Goal: Transaction & Acquisition: Purchase product/service

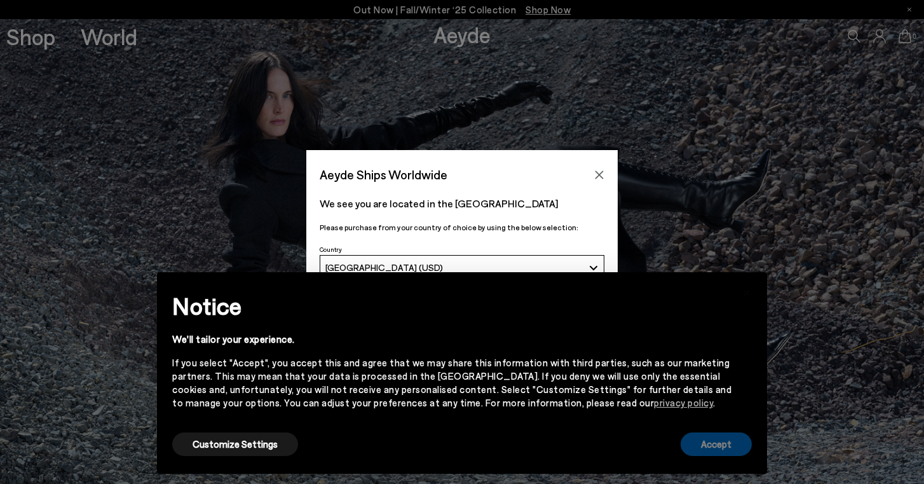
click at [706, 439] on button "Accept" at bounding box center [716, 444] width 71 height 24
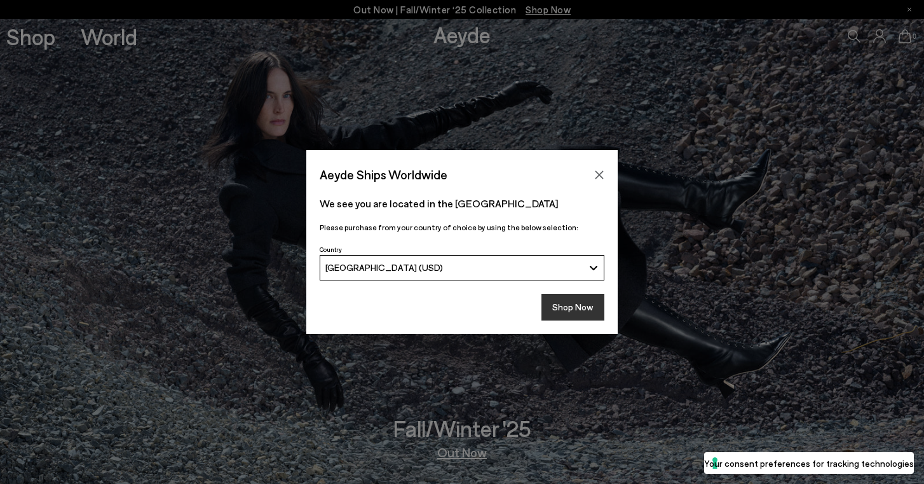
click at [584, 303] on button "Shop Now" at bounding box center [573, 307] width 63 height 27
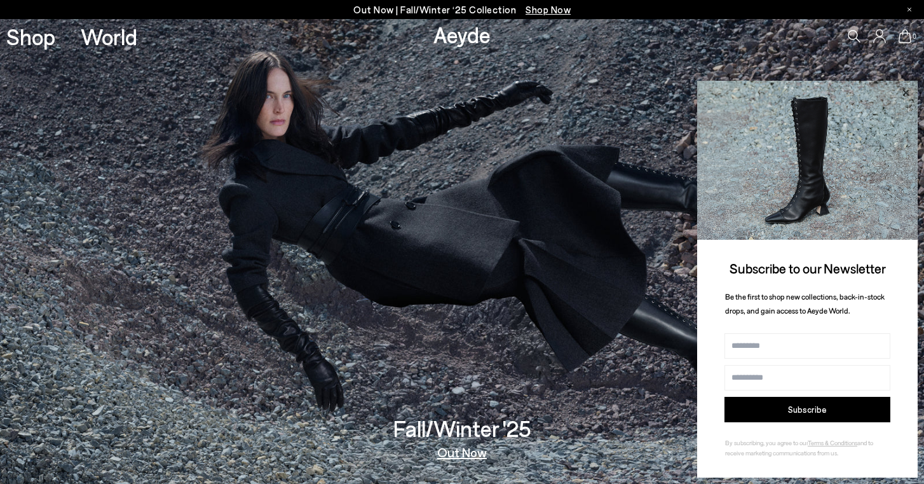
click at [903, 97] on icon at bounding box center [905, 93] width 17 height 17
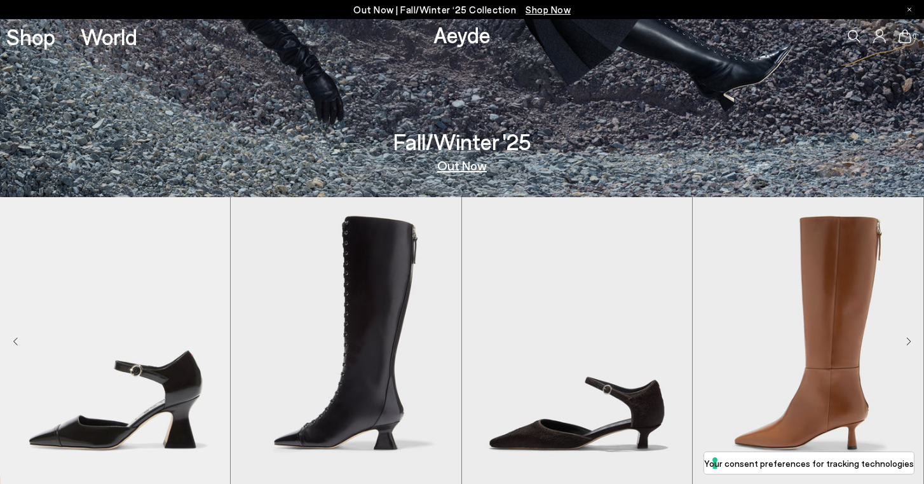
scroll to position [547, 0]
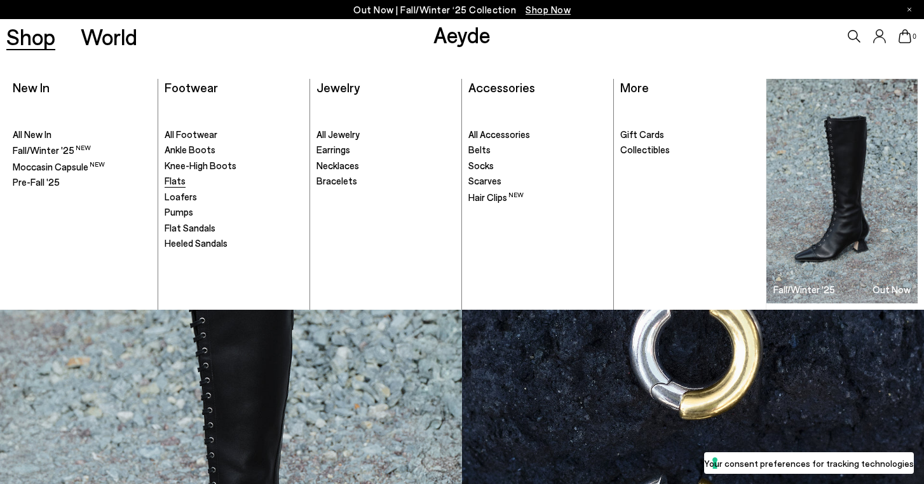
click at [177, 175] on span "Flats" at bounding box center [175, 180] width 21 height 11
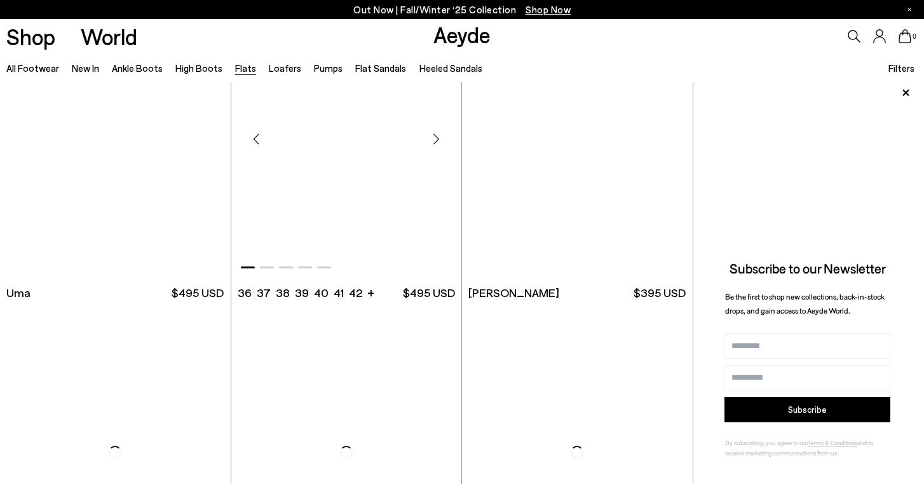
scroll to position [327, 0]
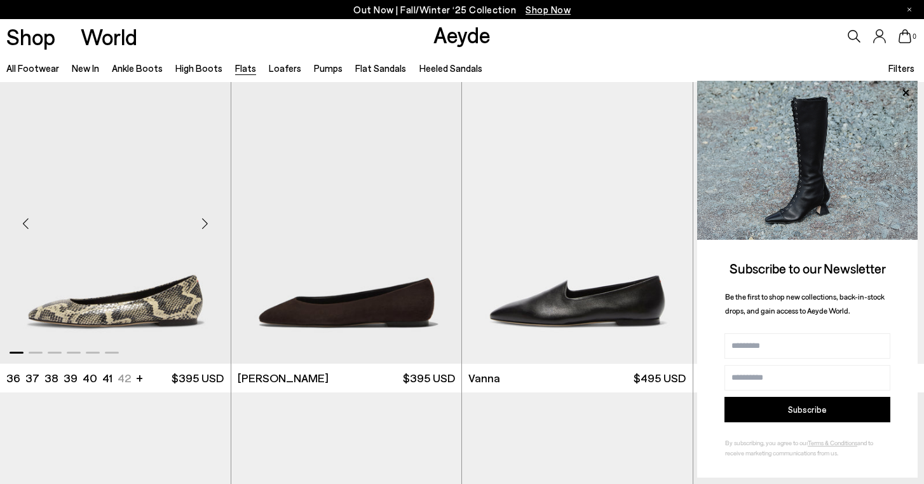
click at [207, 228] on div "Next slide" at bounding box center [205, 224] width 38 height 38
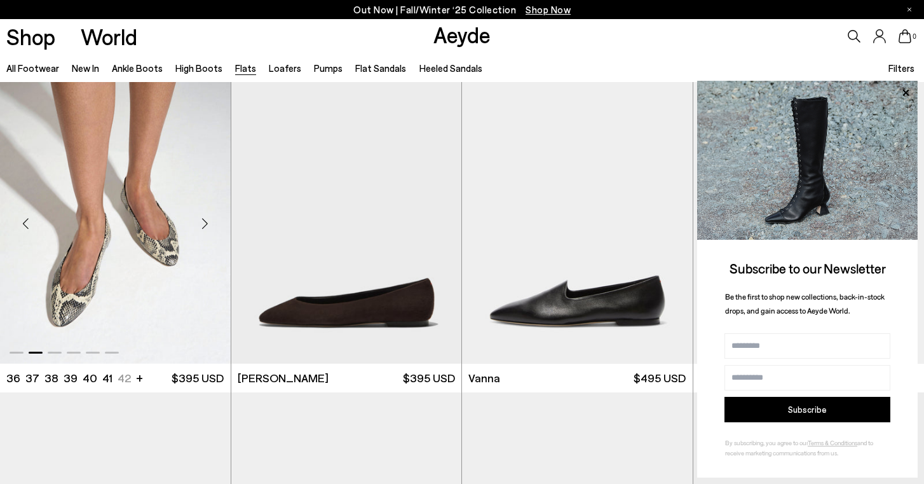
click at [207, 228] on div "Next slide" at bounding box center [205, 224] width 38 height 38
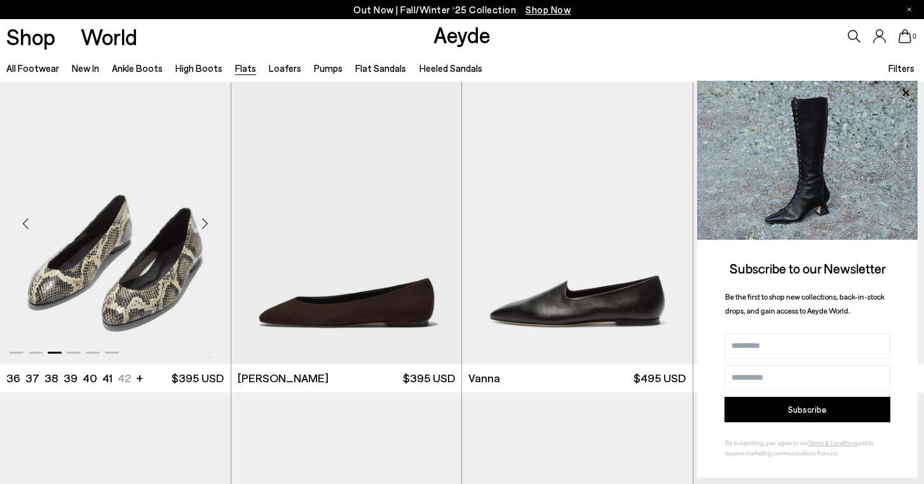
click at [207, 229] on div "Next slide" at bounding box center [205, 224] width 38 height 38
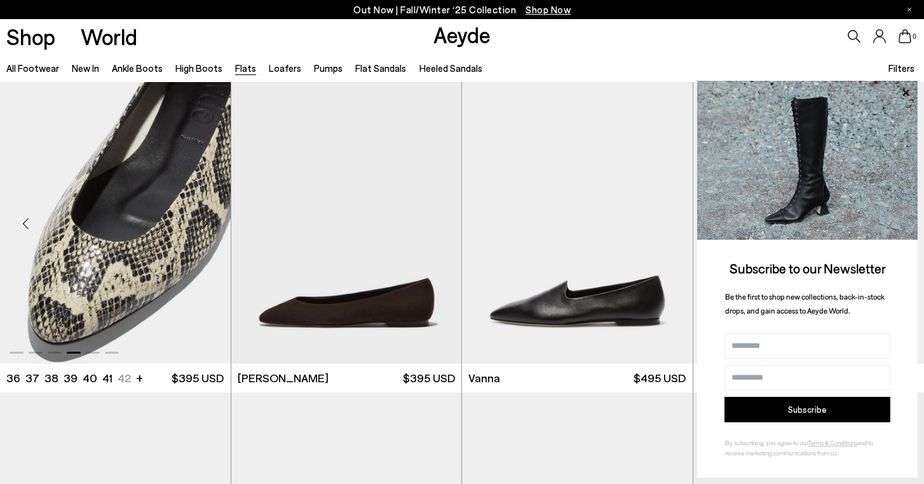
click at [208, 229] on div "Next slide" at bounding box center [205, 224] width 38 height 38
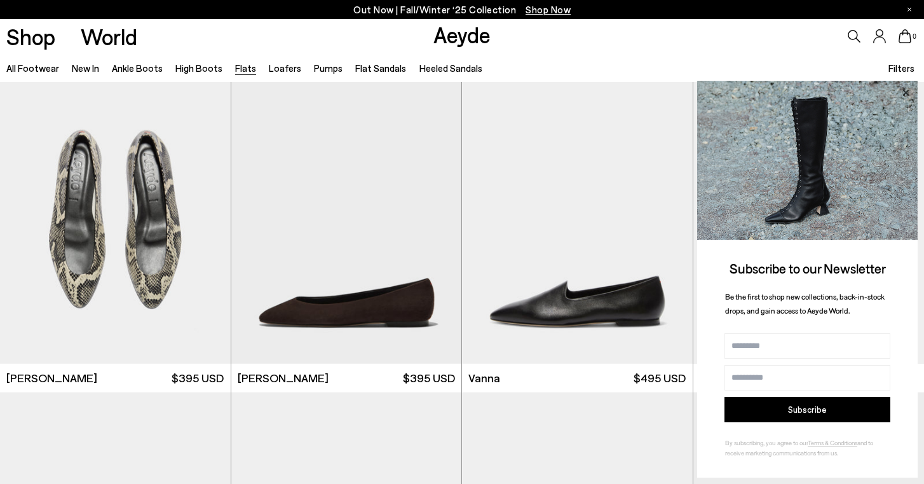
click at [906, 93] on icon at bounding box center [906, 92] width 6 height 6
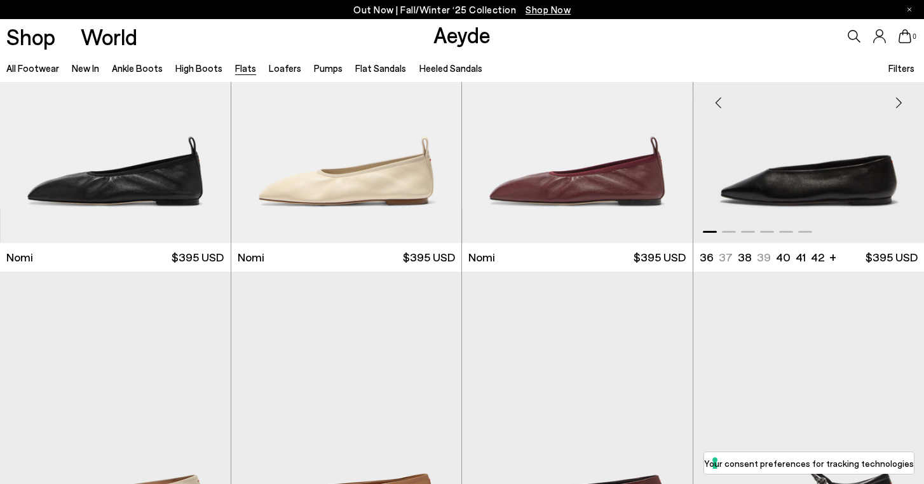
scroll to position [769, 0]
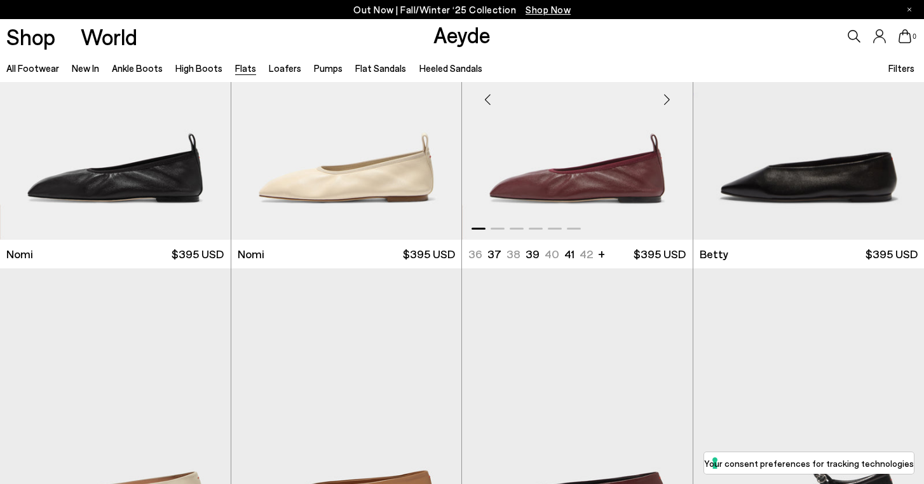
click at [664, 104] on div "Next slide" at bounding box center [667, 100] width 38 height 38
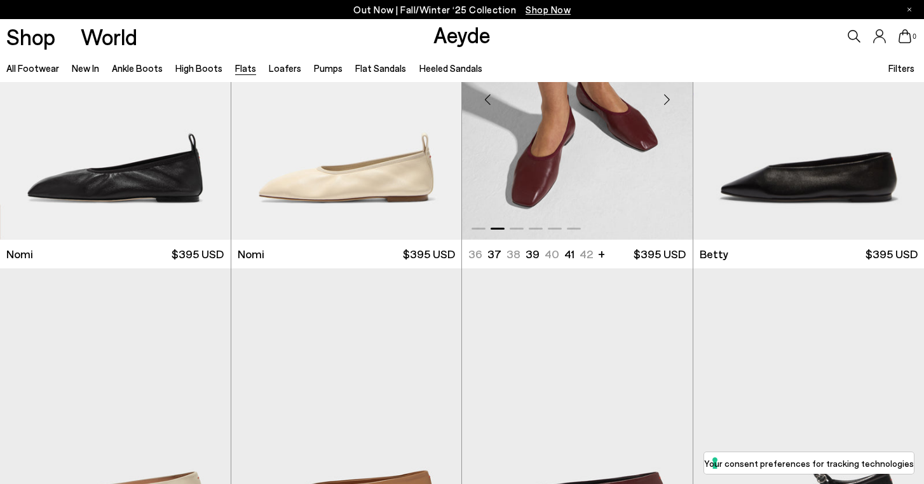
click at [664, 104] on div "Next slide" at bounding box center [667, 100] width 38 height 38
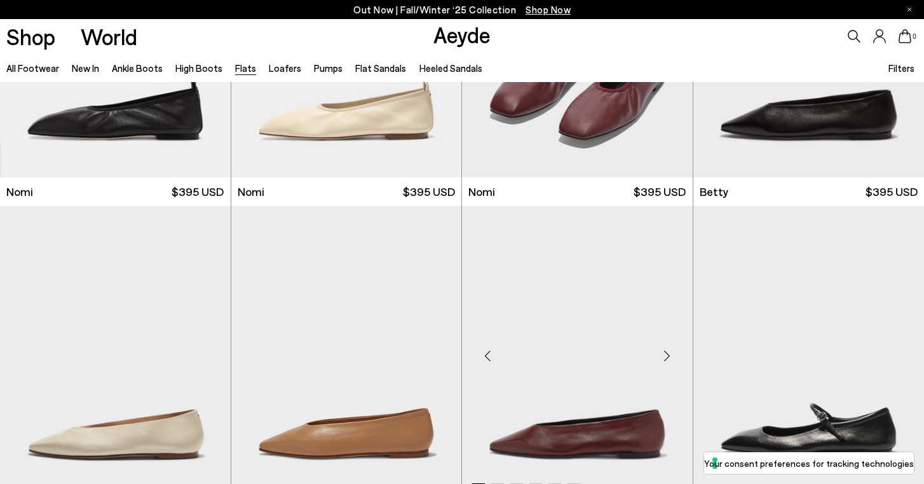
scroll to position [1107, 0]
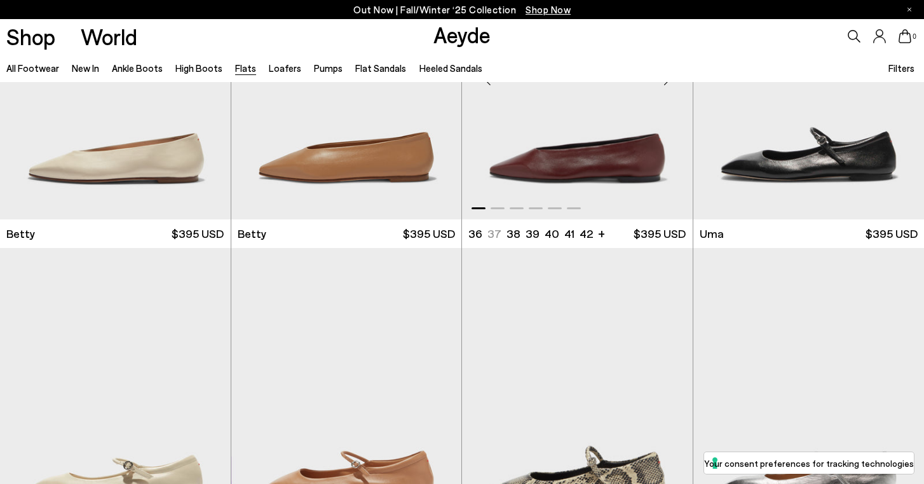
click at [671, 87] on div "Next slide" at bounding box center [667, 80] width 38 height 38
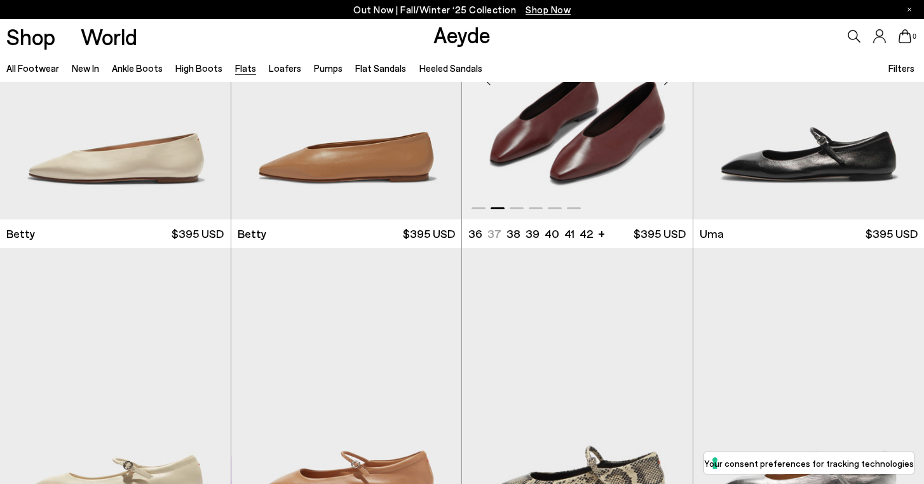
click at [671, 87] on div "Next slide" at bounding box center [667, 80] width 38 height 38
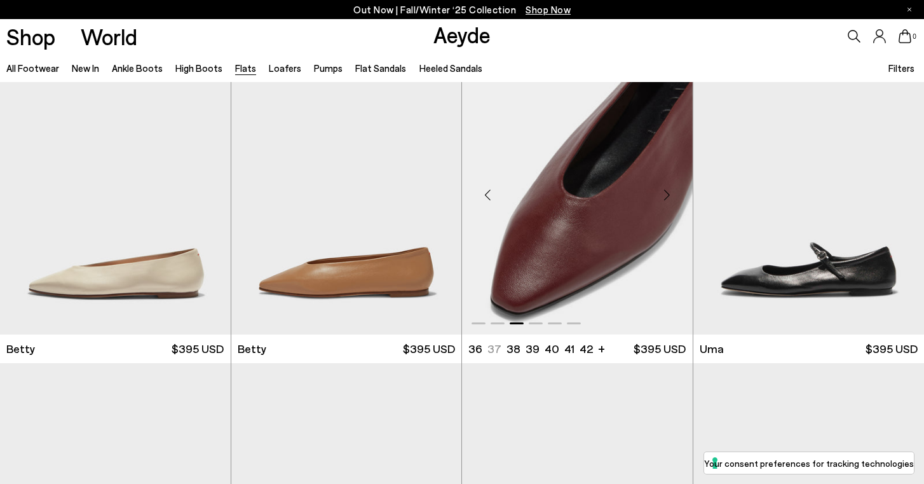
scroll to position [989, 0]
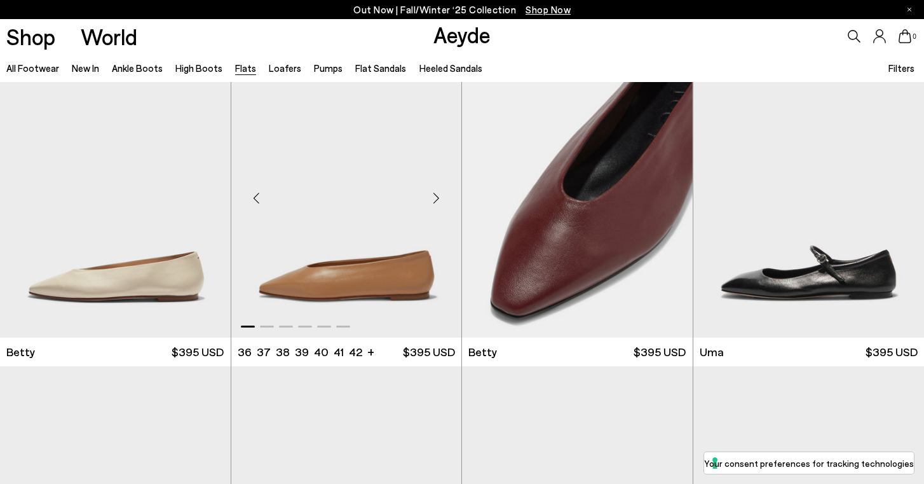
click at [433, 198] on div "Next slide" at bounding box center [436, 198] width 38 height 38
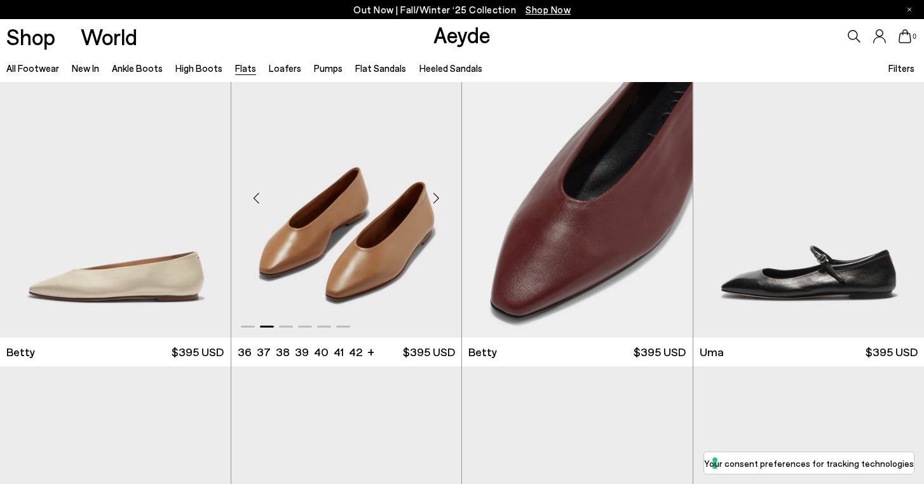
click at [433, 198] on div "Next slide" at bounding box center [436, 198] width 38 height 38
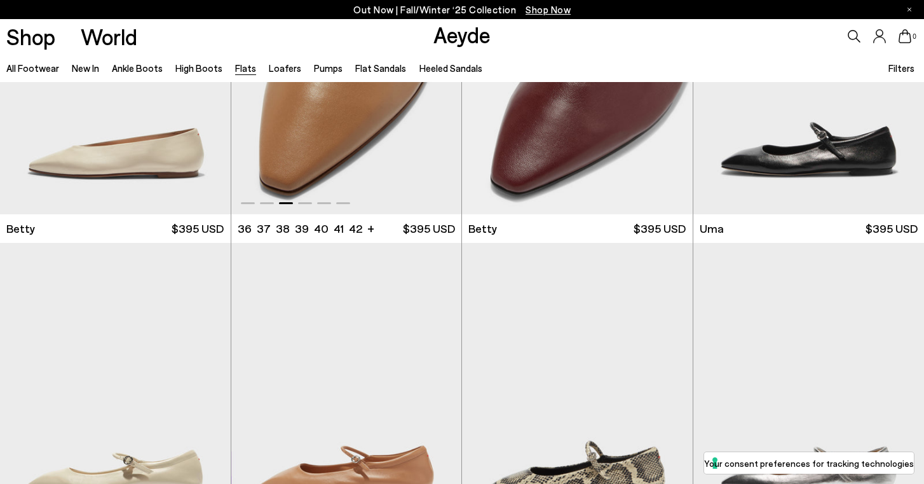
scroll to position [1347, 0]
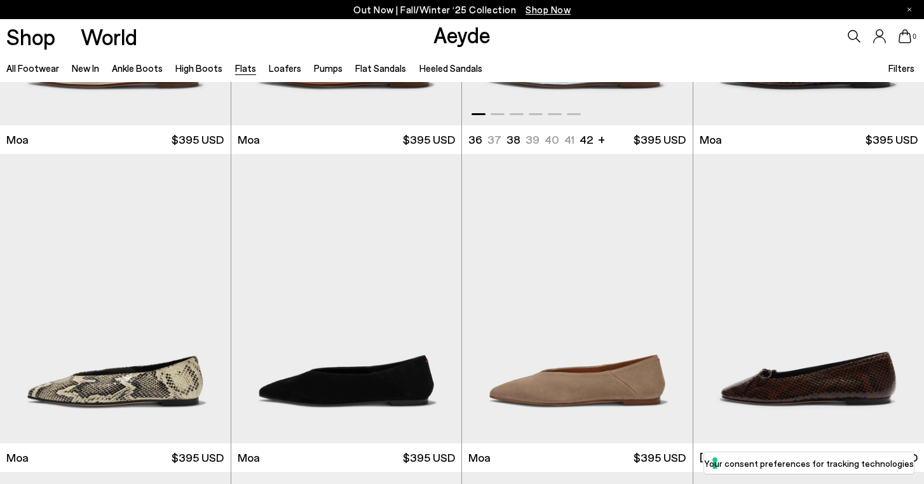
scroll to position [2284, 0]
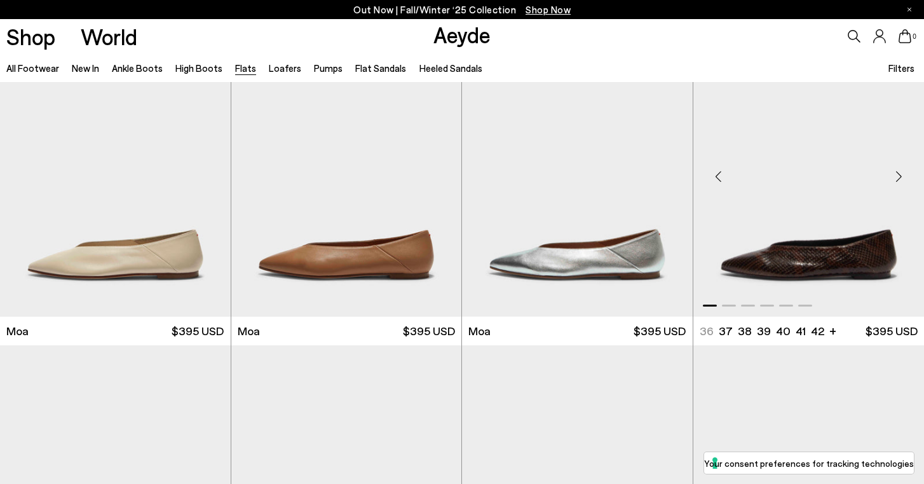
click at [892, 178] on div "Next slide" at bounding box center [899, 177] width 38 height 38
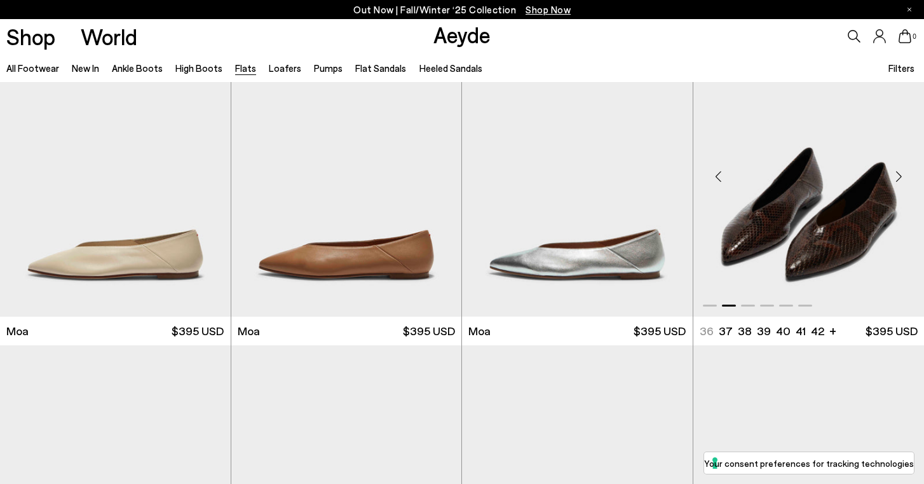
click at [892, 178] on div "Next slide" at bounding box center [899, 177] width 38 height 38
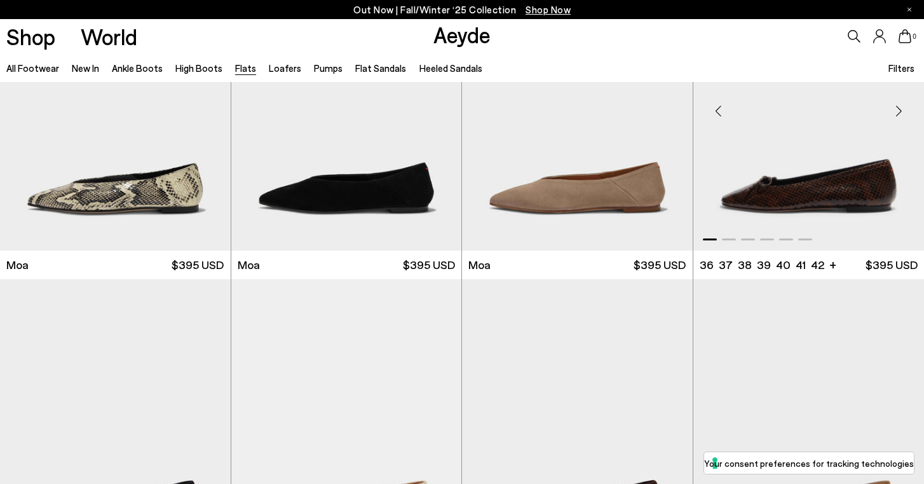
scroll to position [2606, 0]
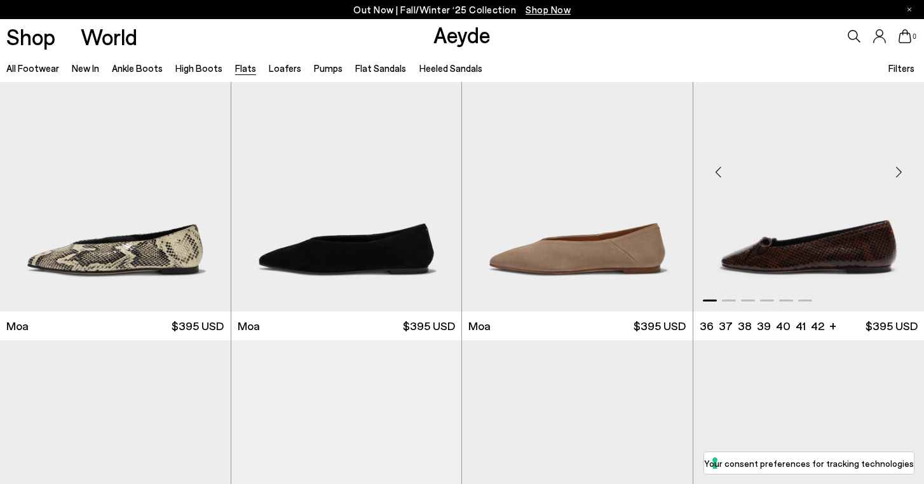
click at [896, 170] on div "Next slide" at bounding box center [899, 172] width 38 height 38
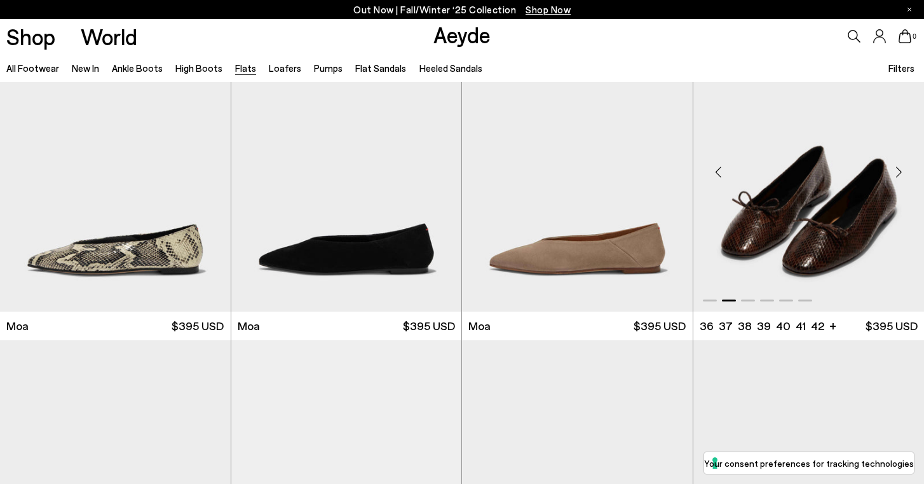
click at [801, 191] on img "2 / 6" at bounding box center [808, 167] width 231 height 290
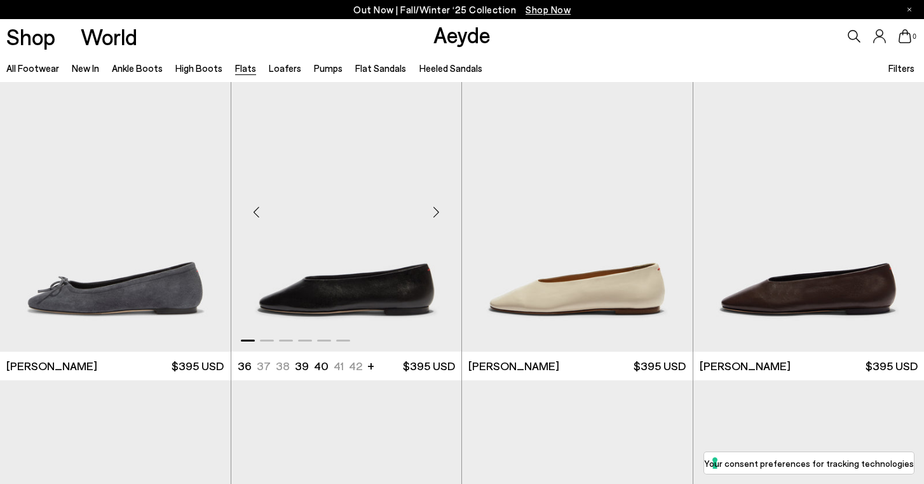
scroll to position [3205, 0]
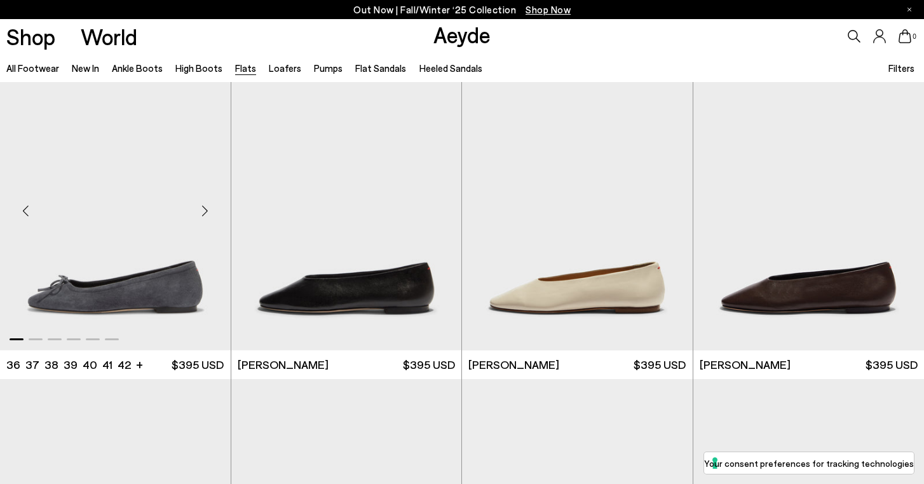
click at [210, 211] on div "Next slide" at bounding box center [205, 210] width 38 height 38
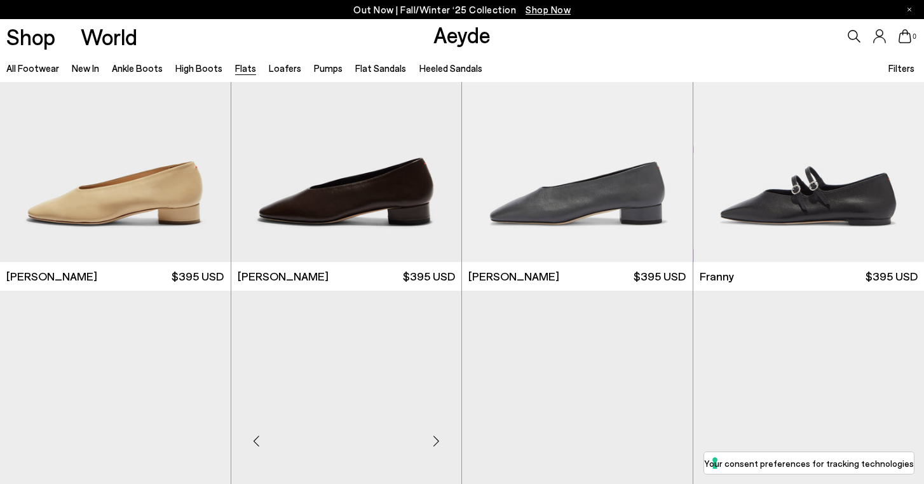
scroll to position [3930, 0]
click at [897, 123] on div "Next slide" at bounding box center [899, 122] width 38 height 38
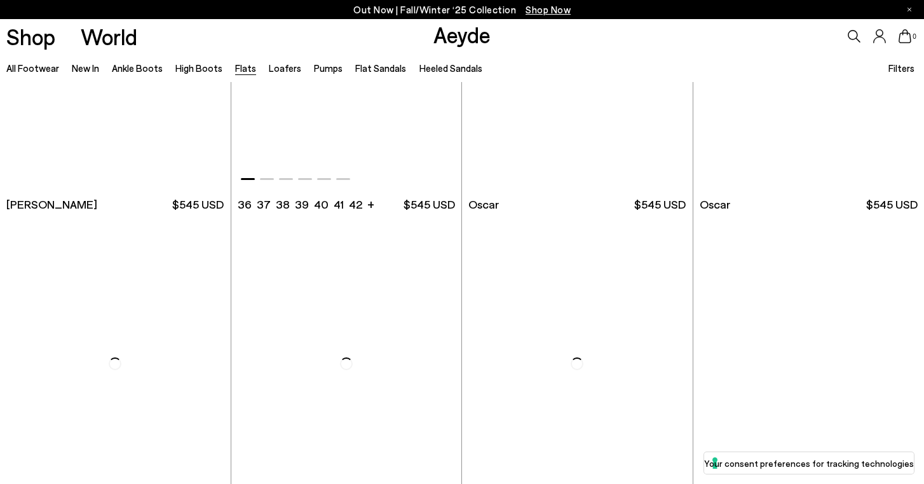
scroll to position [6769, 0]
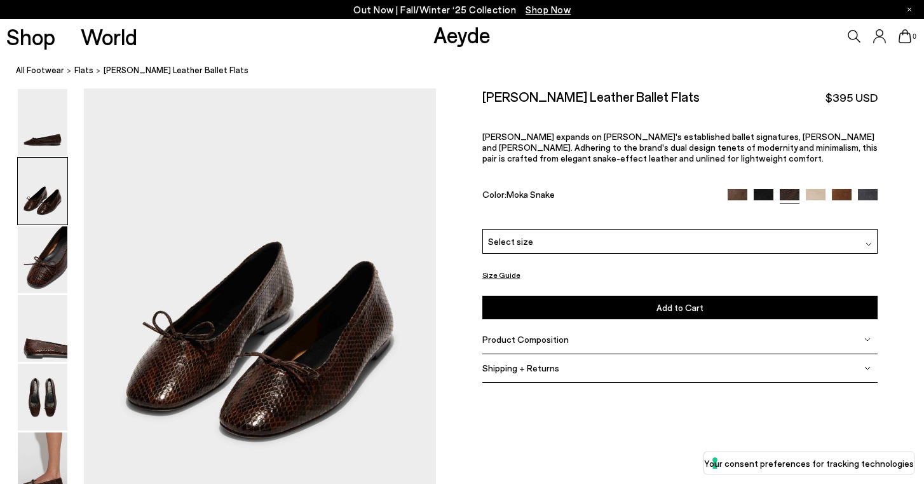
scroll to position [802, 0]
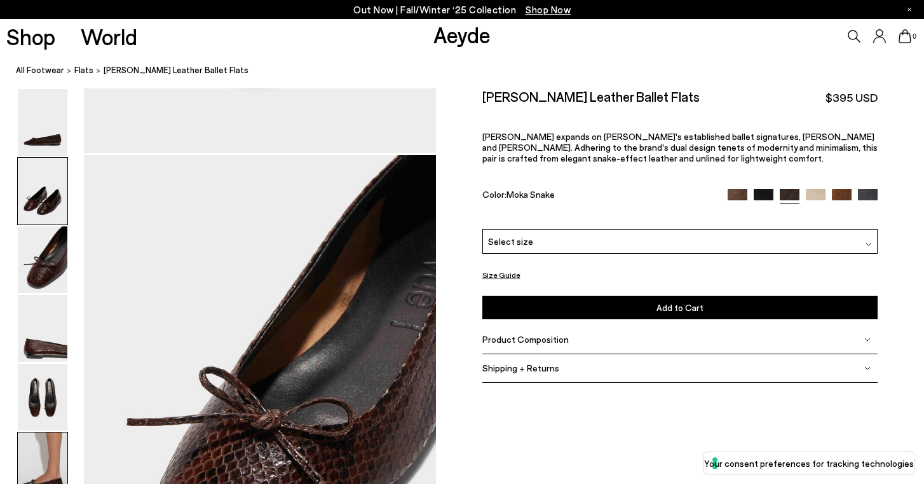
click at [35, 463] on img at bounding box center [43, 465] width 50 height 67
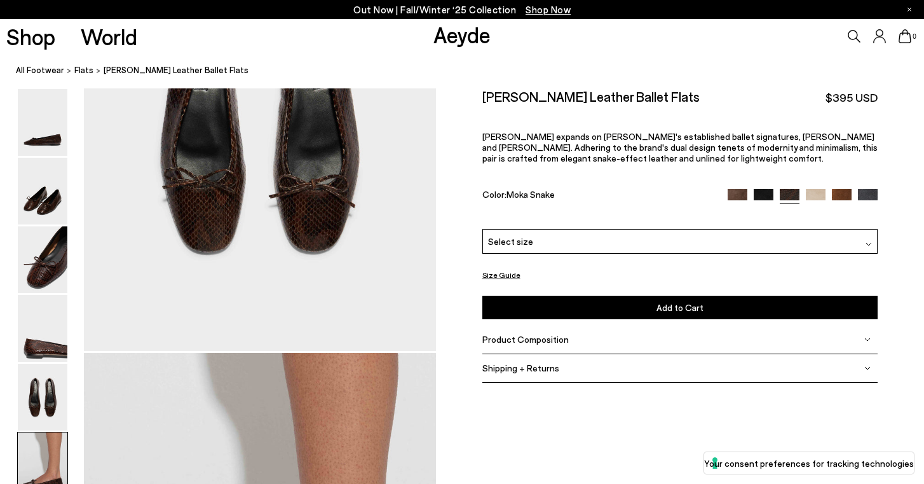
scroll to position [2370, 0]
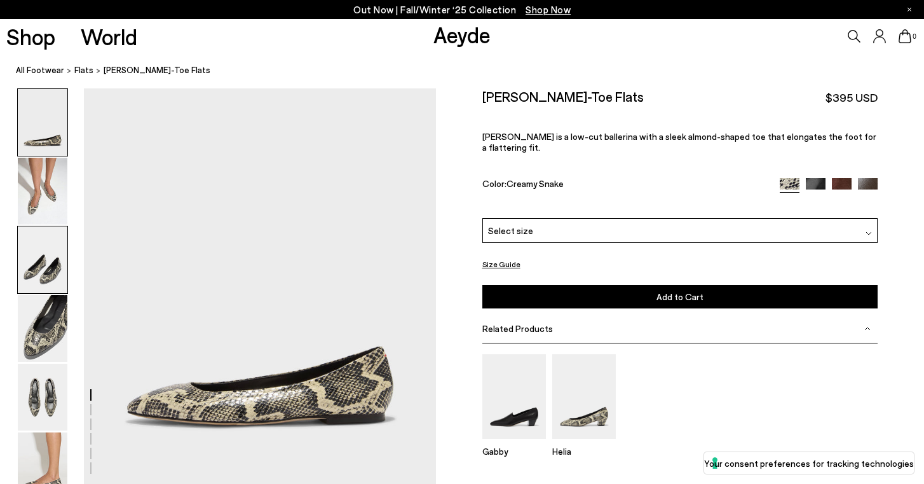
click at [36, 264] on img at bounding box center [43, 259] width 50 height 67
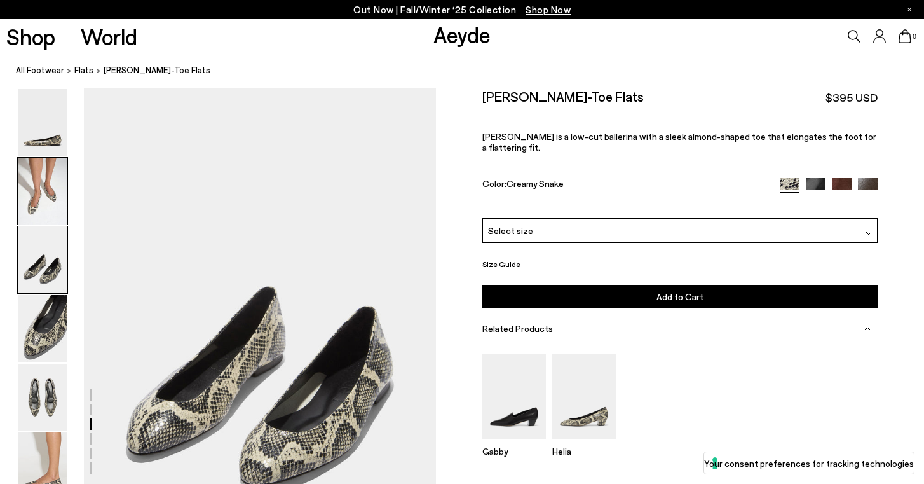
click at [44, 199] on img at bounding box center [43, 191] width 50 height 67
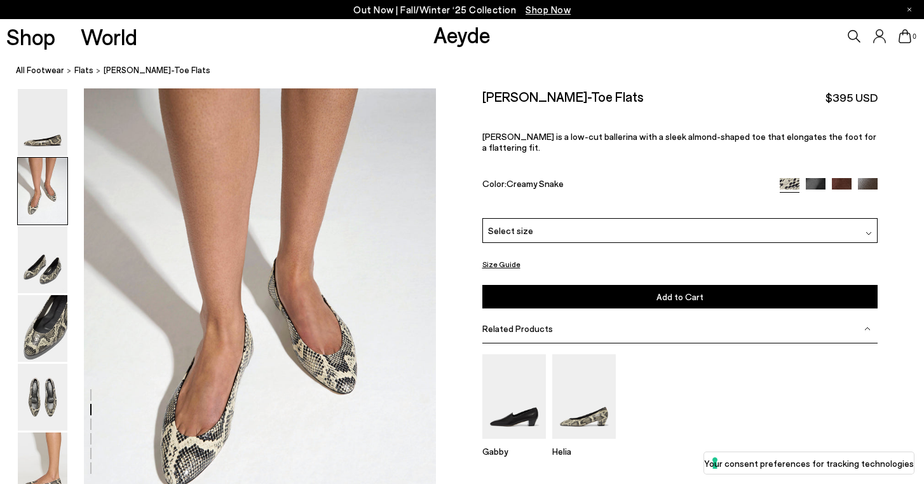
scroll to position [398, 0]
